Goal: Task Accomplishment & Management: Use online tool/utility

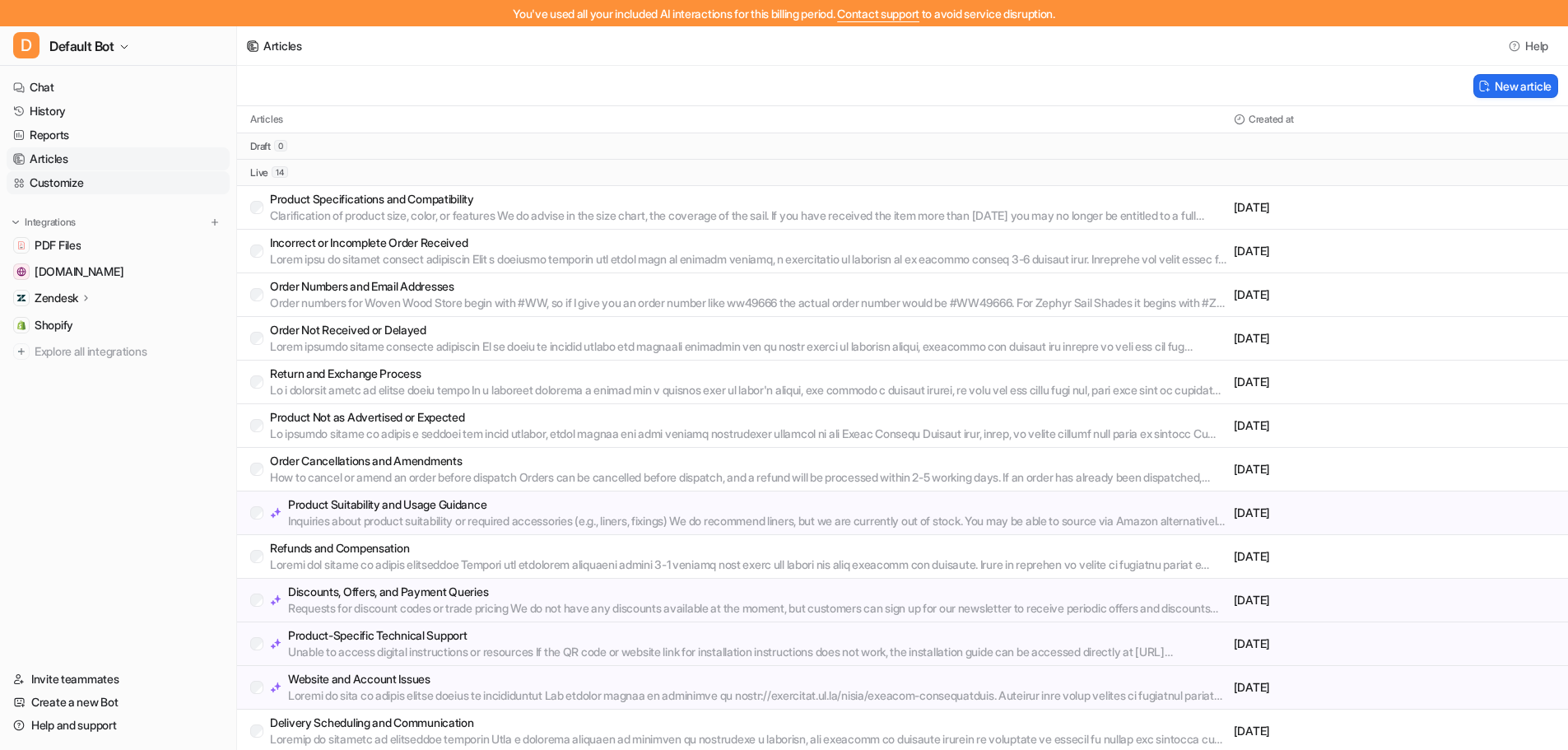
click at [80, 186] on link "Customize" at bounding box center [118, 182] width 223 height 23
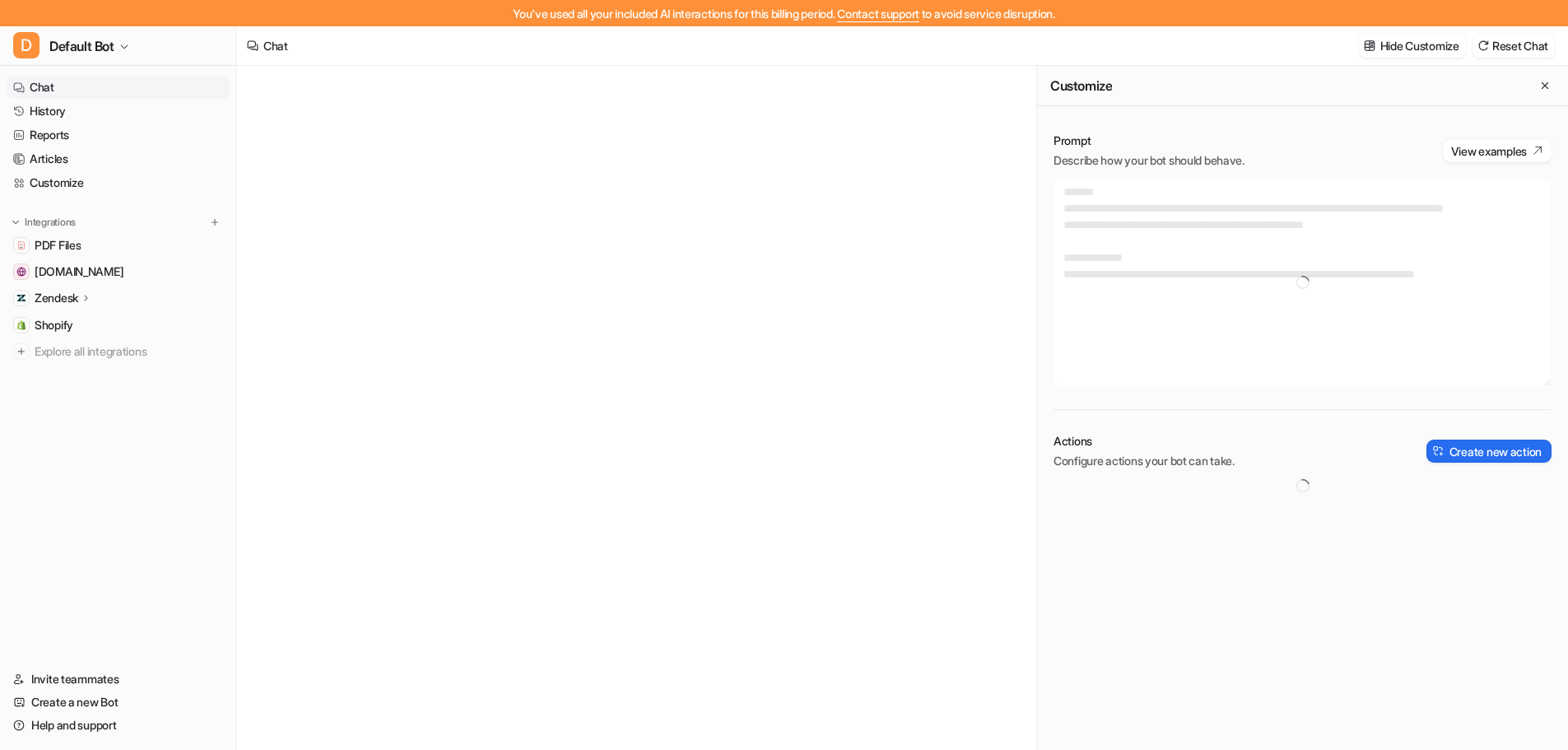
type textarea "**********"
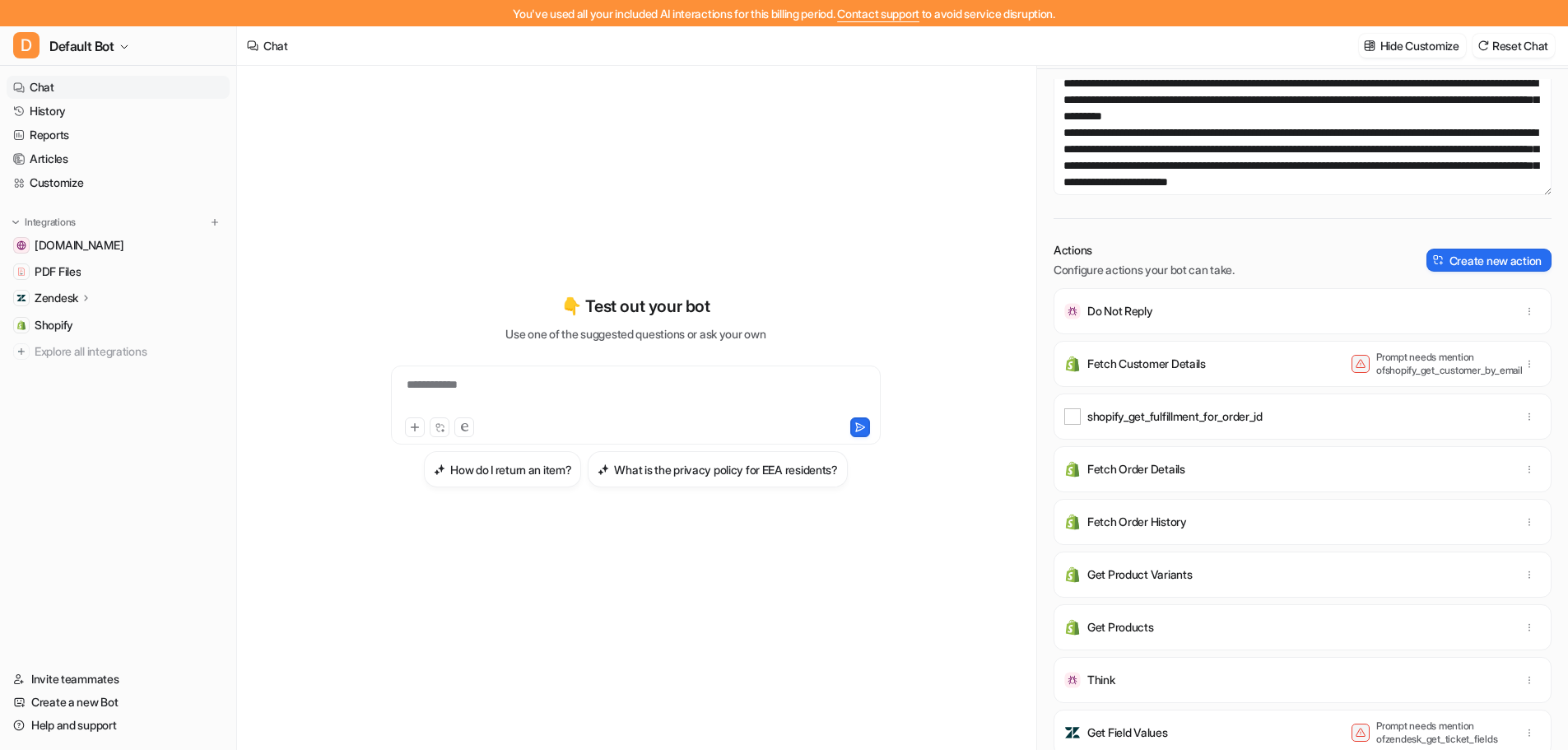
scroll to position [27, 0]
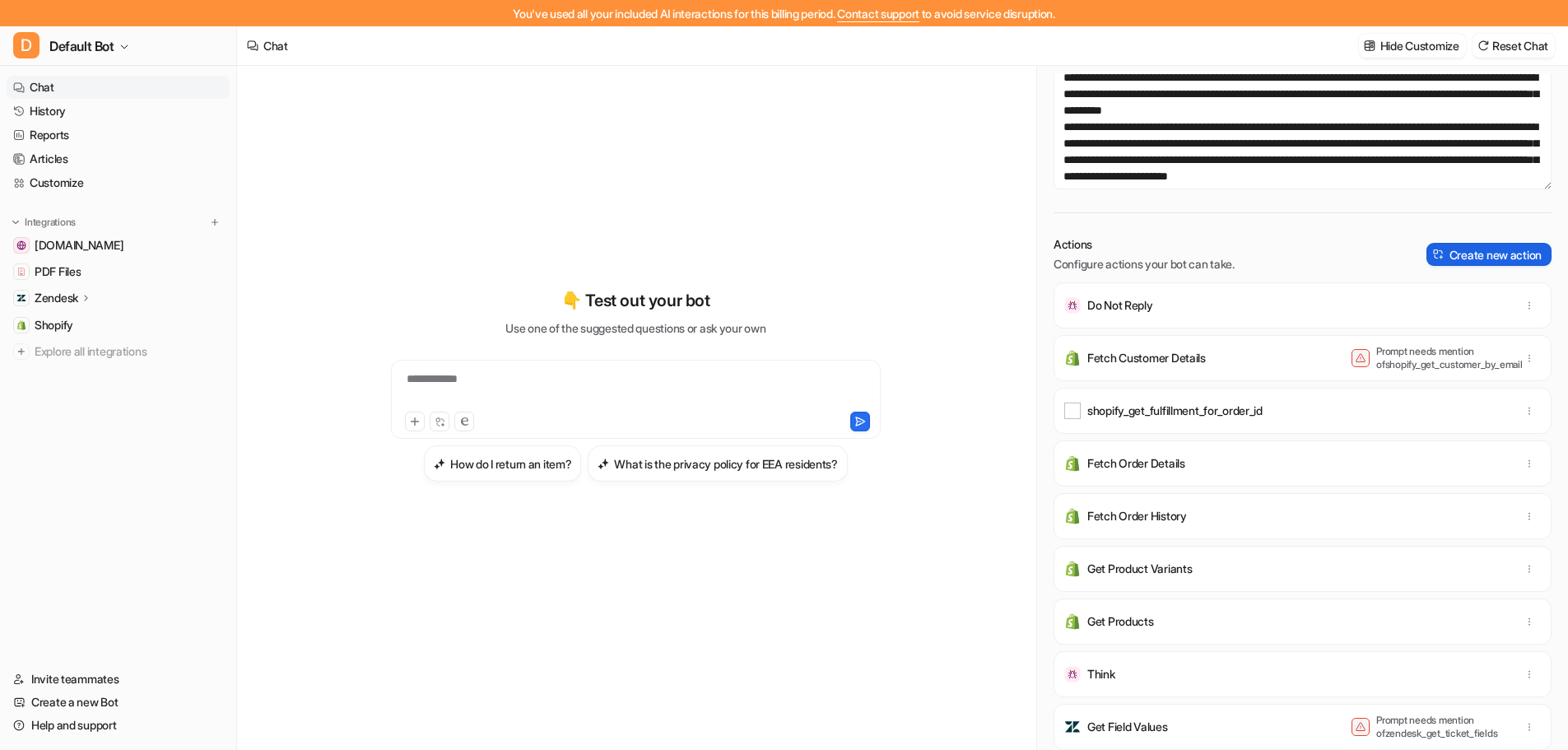
click at [1476, 257] on button "Create new action" at bounding box center [1490, 254] width 125 height 23
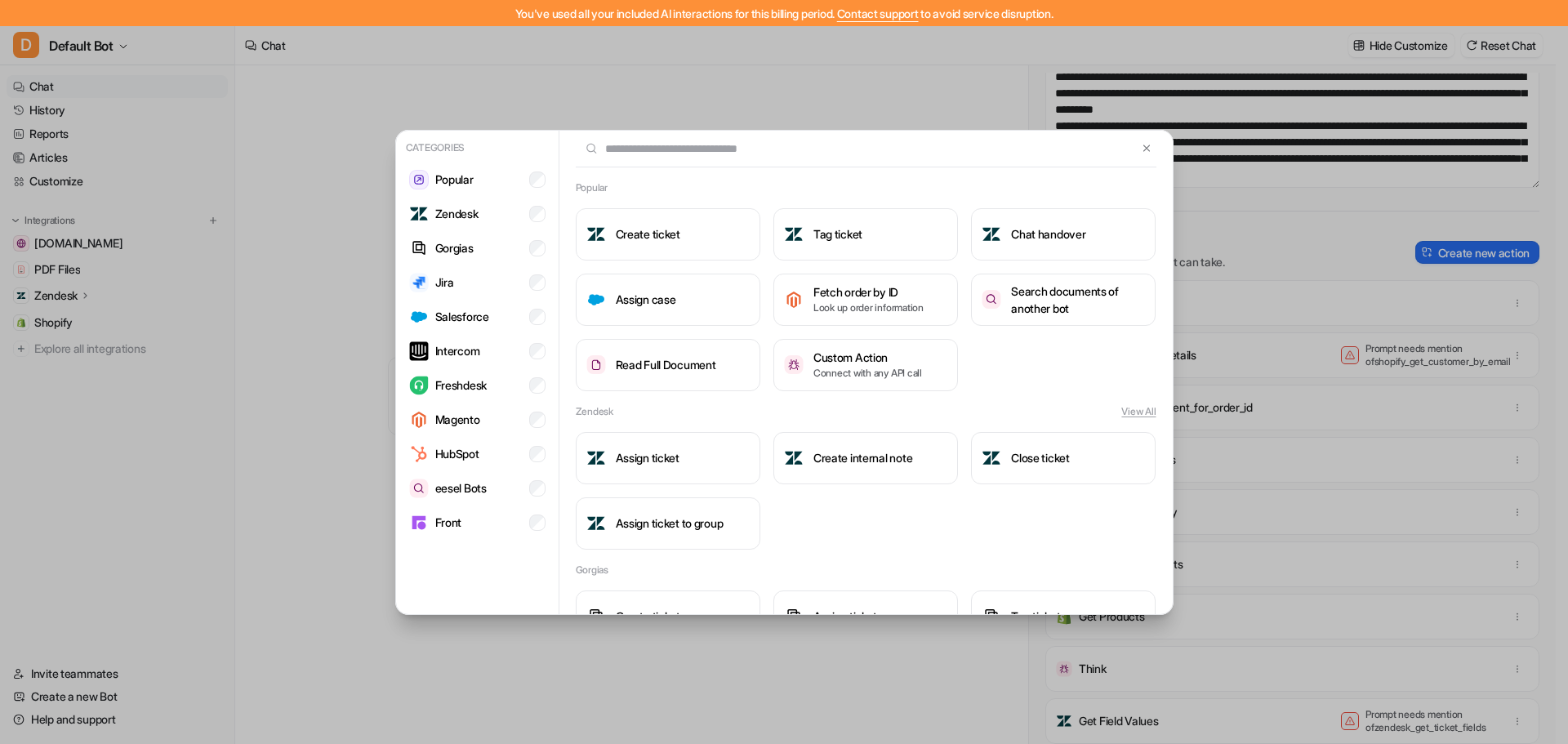
click at [1145, 154] on div at bounding box center [866, 149] width 614 height 36
click at [1137, 139] on button at bounding box center [1145, 149] width 19 height 20
